Goal: Task Accomplishment & Management: Manage account settings

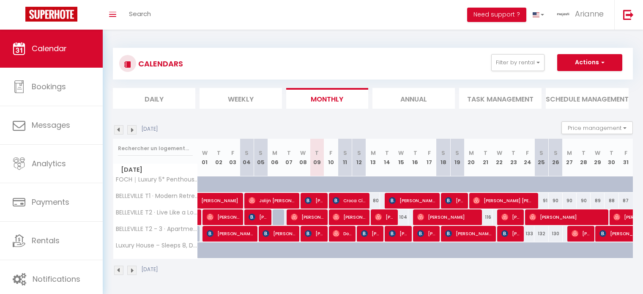
select select
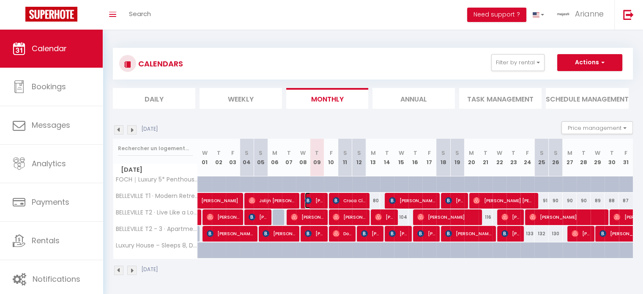
click at [321, 197] on span "[PERSON_NAME]" at bounding box center [314, 200] width 19 height 16
select select "OK"
select select "KO"
select select "0"
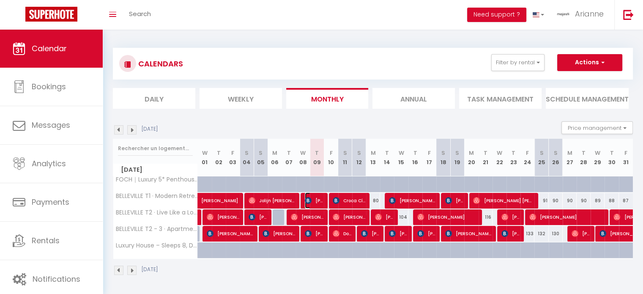
select select "1"
select select
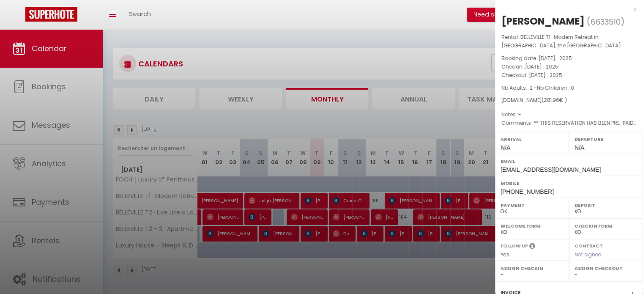
click at [320, 209] on div at bounding box center [321, 147] width 643 height 294
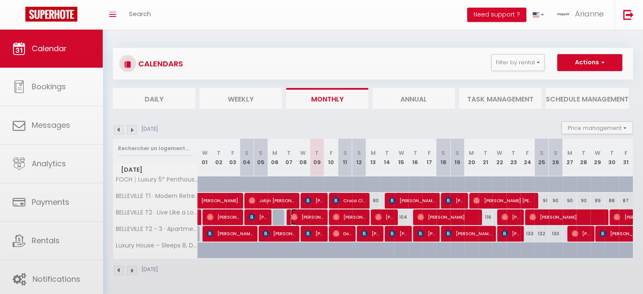
click at [320, 218] on span "[PERSON_NAME]" at bounding box center [307, 217] width 33 height 16
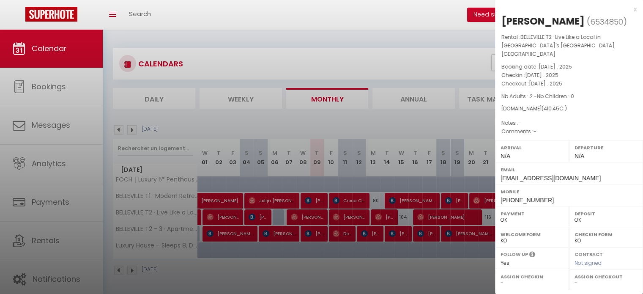
click at [315, 232] on div at bounding box center [321, 147] width 643 height 294
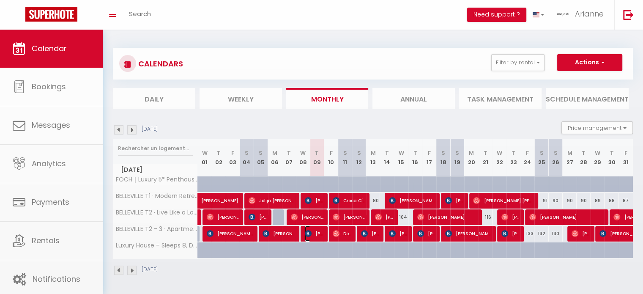
click at [320, 235] on span "[PERSON_NAME]" at bounding box center [314, 233] width 19 height 16
select select "KO"
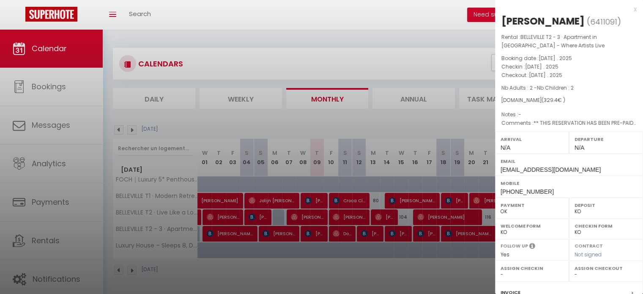
click at [319, 260] on div at bounding box center [321, 147] width 643 height 294
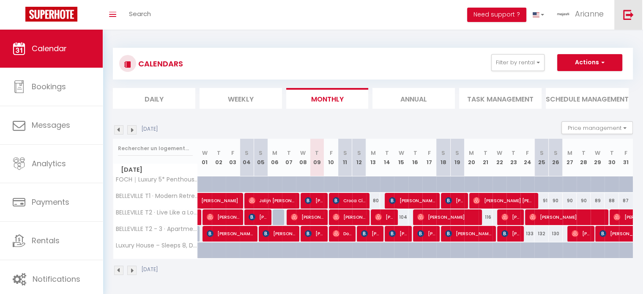
drag, startPoint x: 635, startPoint y: 12, endPoint x: 635, endPoint y: 21, distance: 9.3
click at [635, 12] on link at bounding box center [628, 15] width 28 height 30
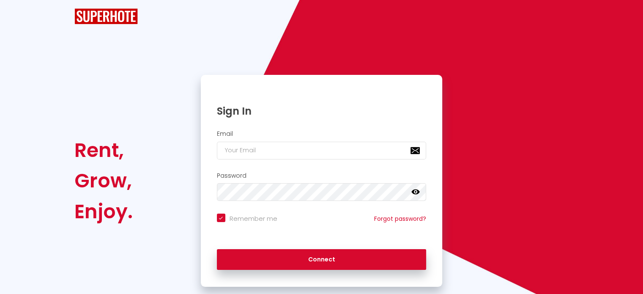
checkbox input "true"
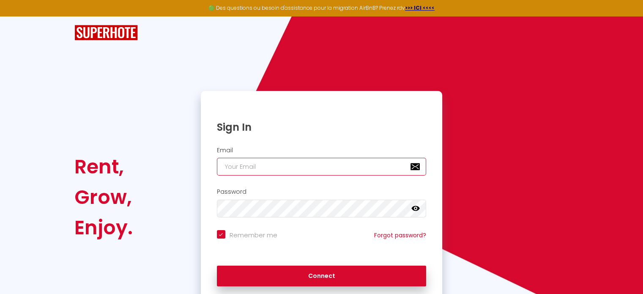
type input "[EMAIL_ADDRESS][MEDICAL_DATA][DOMAIN_NAME]"
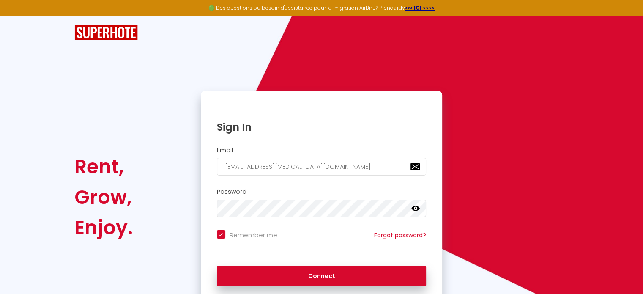
checkbox input "true"
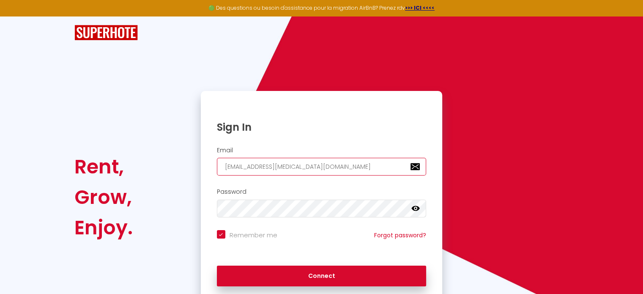
click at [253, 169] on input "[EMAIL_ADDRESS][MEDICAL_DATA][DOMAIN_NAME]" at bounding box center [322, 167] width 210 height 18
type input "[EMAIL_ADDRESS][MEDICAL_DATA][DOMAIN_NAME]"
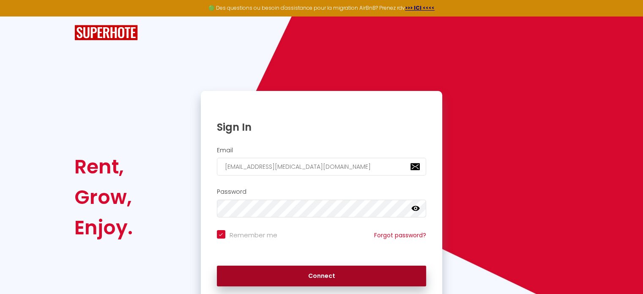
click at [288, 276] on button "Connect" at bounding box center [322, 275] width 210 height 21
checkbox input "true"
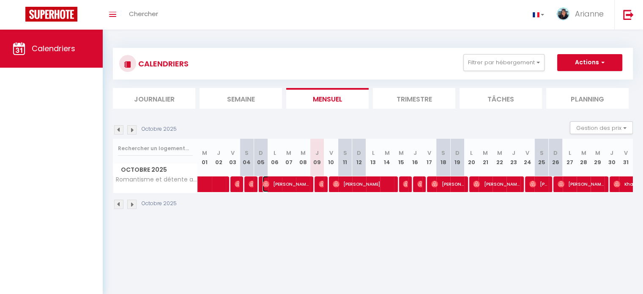
click at [307, 183] on span "[PERSON_NAME]" at bounding box center [286, 184] width 47 height 16
select select "OK"
select select "0"
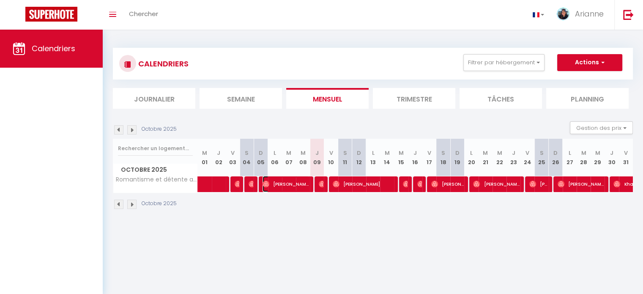
select select "1"
select select
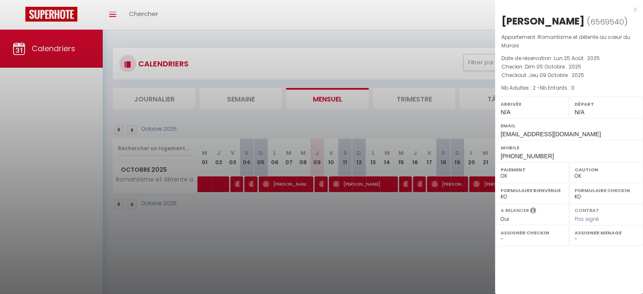
click at [395, 64] on div at bounding box center [321, 147] width 643 height 294
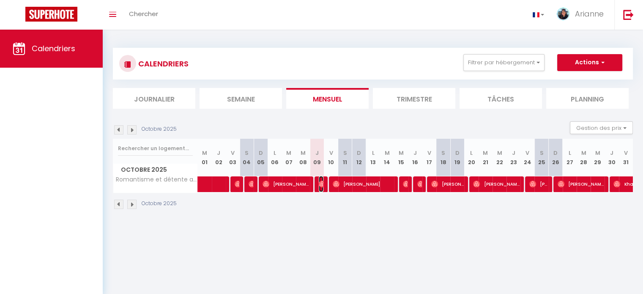
click at [319, 182] on img at bounding box center [322, 184] width 7 height 7
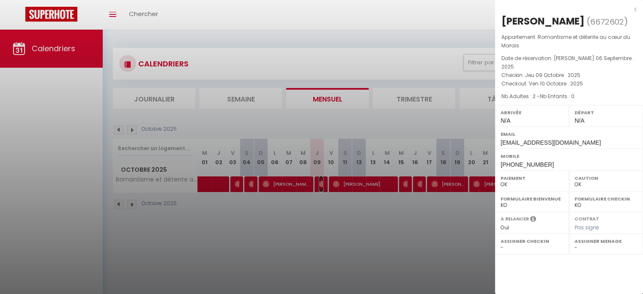
select select
click at [295, 34] on div at bounding box center [321, 147] width 643 height 294
